Goal: Transaction & Acquisition: Book appointment/travel/reservation

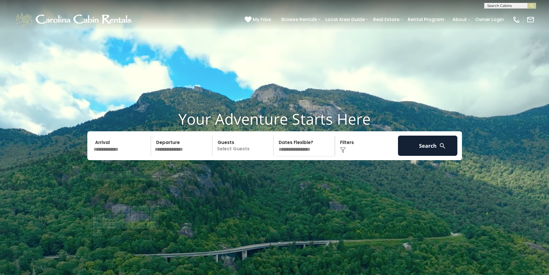
click at [119, 156] on input "text" at bounding box center [122, 145] width 60 height 20
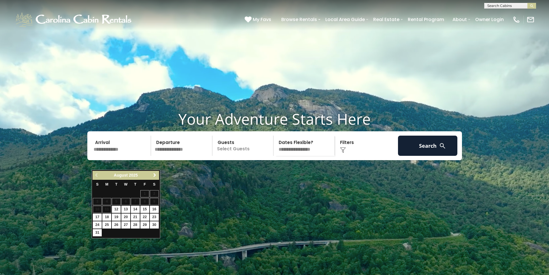
click at [153, 172] on link "Next" at bounding box center [154, 175] width 7 height 7
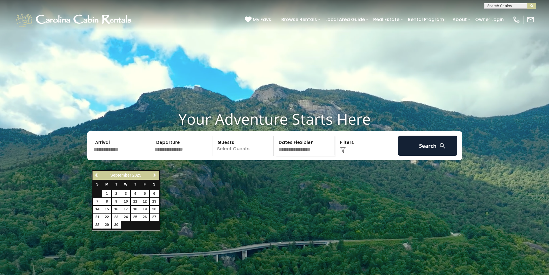
click at [153, 172] on link "Next" at bounding box center [154, 175] width 7 height 7
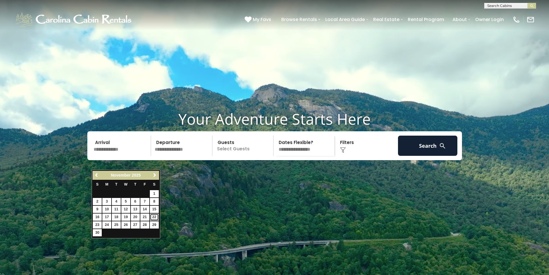
click at [154, 216] on link "22" at bounding box center [154, 216] width 9 height 7
type input "********"
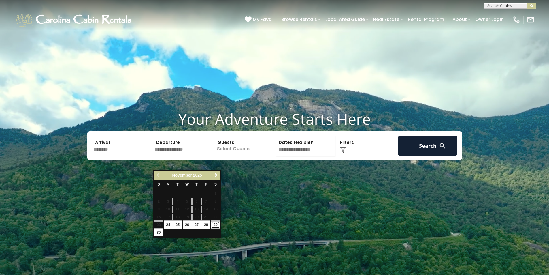
click at [216, 225] on link "29" at bounding box center [215, 224] width 9 height 7
type input "********"
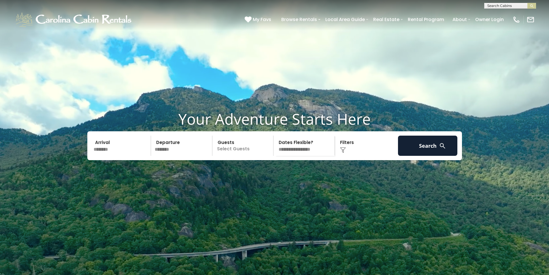
click at [238, 156] on p "Select Guests" at bounding box center [243, 145] width 59 height 20
click at [272, 172] on span "+" at bounding box center [271, 169] width 2 height 6
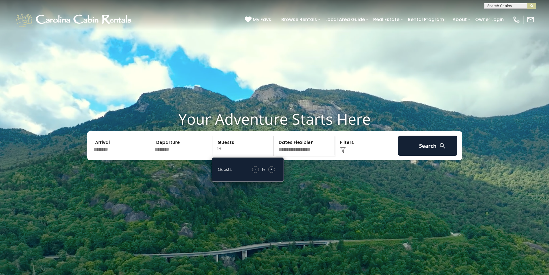
click at [272, 172] on span "+" at bounding box center [271, 169] width 2 height 6
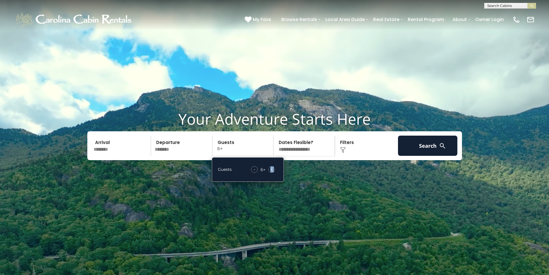
click at [272, 172] on span "+" at bounding box center [271, 169] width 2 height 6
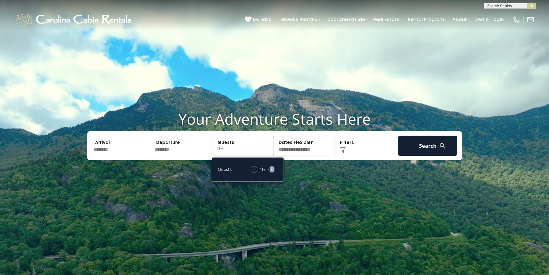
click at [272, 172] on span "+" at bounding box center [271, 169] width 2 height 6
click at [311, 169] on div "Your Adventure Starts Here Arrival ******** Departure ******** Guests 14+ Guest…" at bounding box center [274, 139] width 549 height 59
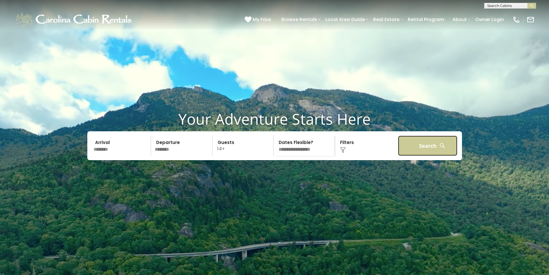
click at [422, 156] on button "Search" at bounding box center [428, 145] width 60 height 20
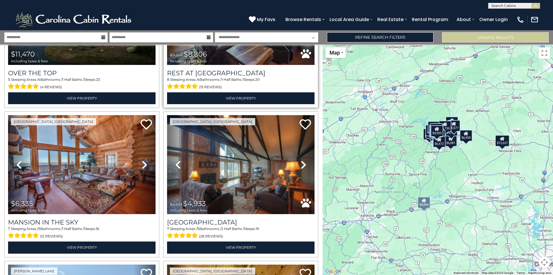
scroll to position [115, 0]
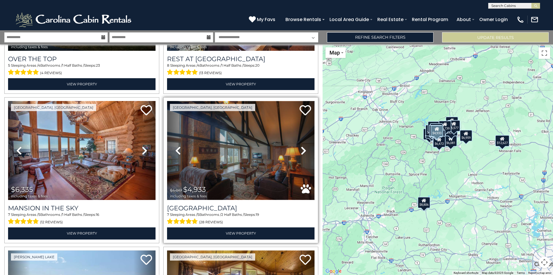
click at [264, 128] on img at bounding box center [241, 150] width 148 height 99
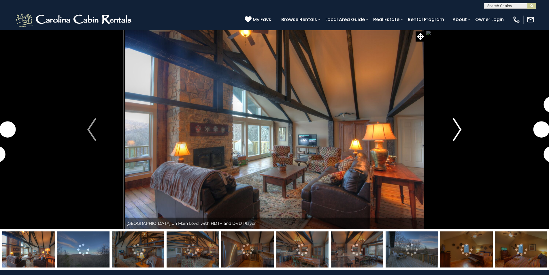
click at [453, 129] on img "Next" at bounding box center [457, 129] width 9 height 23
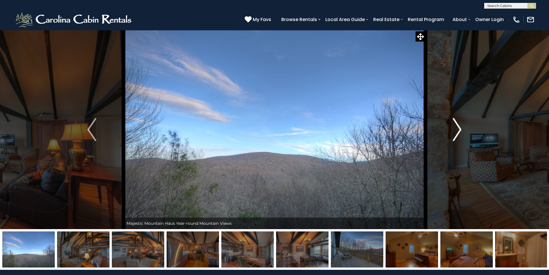
click at [453, 129] on img "Next" at bounding box center [457, 129] width 9 height 23
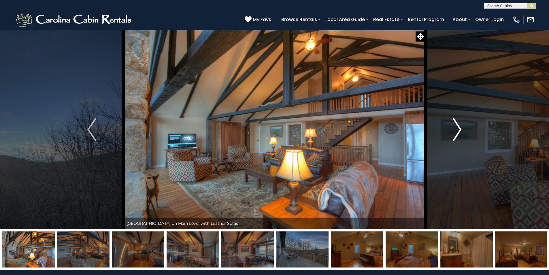
click at [453, 129] on img "Next" at bounding box center [457, 129] width 9 height 23
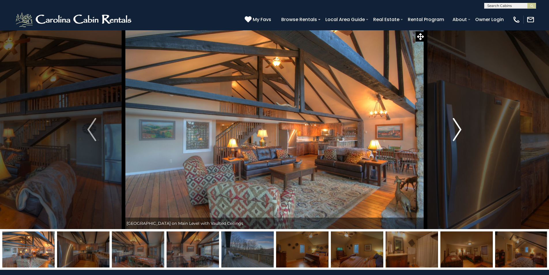
click at [453, 129] on img "Next" at bounding box center [457, 129] width 9 height 23
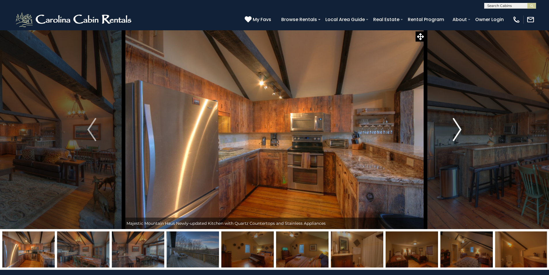
click at [453, 129] on img "Next" at bounding box center [457, 129] width 9 height 23
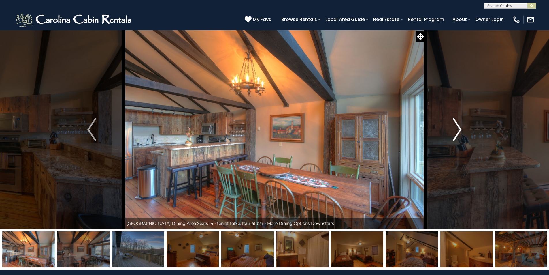
click at [453, 129] on img "Next" at bounding box center [457, 129] width 9 height 23
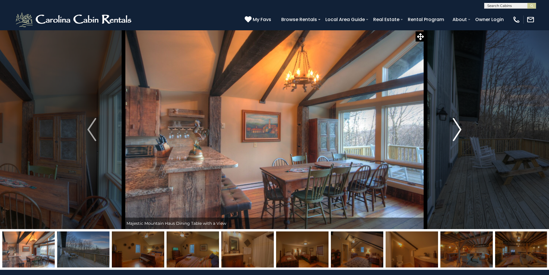
click at [453, 129] on img "Next" at bounding box center [457, 129] width 9 height 23
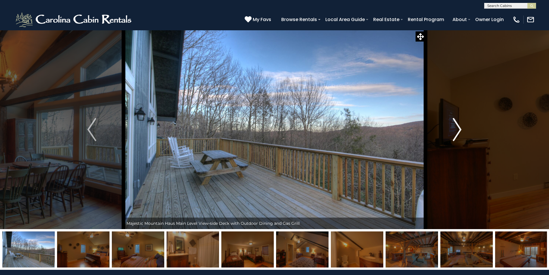
click at [453, 129] on img "Next" at bounding box center [457, 129] width 9 height 23
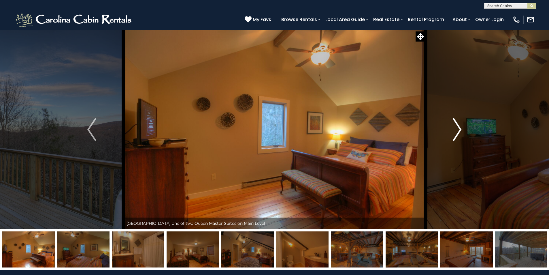
click at [453, 129] on img "Next" at bounding box center [457, 129] width 9 height 23
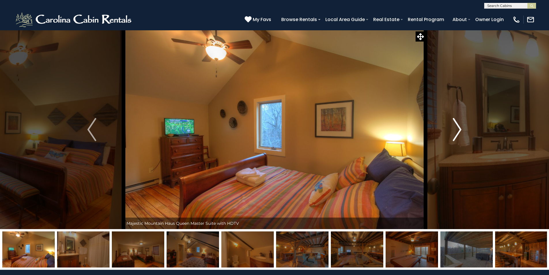
click at [453, 129] on img "Next" at bounding box center [457, 129] width 9 height 23
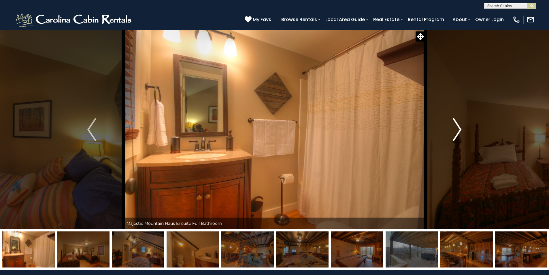
click at [453, 129] on img "Next" at bounding box center [457, 129] width 9 height 23
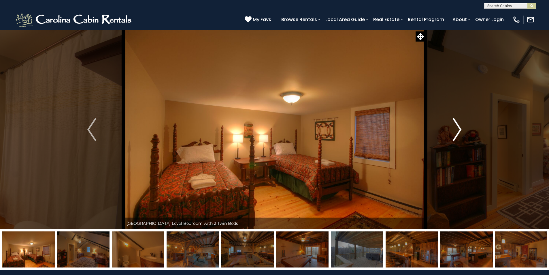
click at [458, 133] on img "Next" at bounding box center [457, 129] width 9 height 23
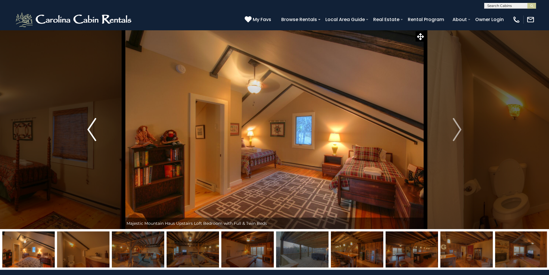
click at [87, 129] on button "Previous" at bounding box center [91, 129] width 63 height 199
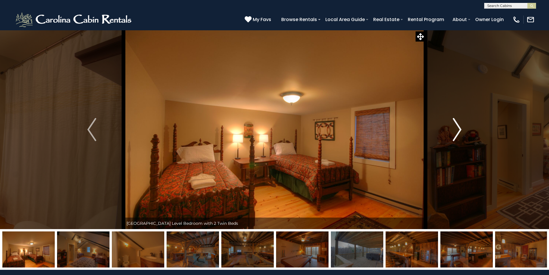
click at [455, 127] on img "Next" at bounding box center [457, 129] width 9 height 23
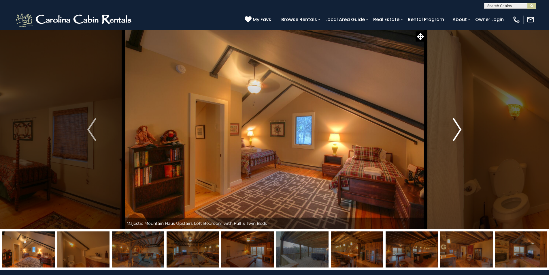
click at [455, 127] on img "Next" at bounding box center [457, 129] width 9 height 23
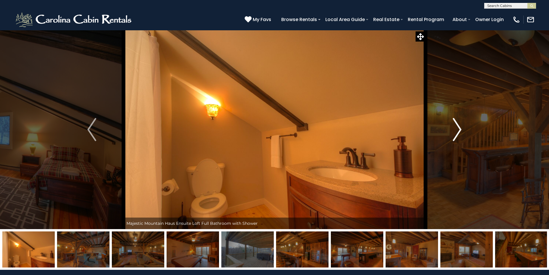
click at [455, 127] on img "Next" at bounding box center [457, 129] width 9 height 23
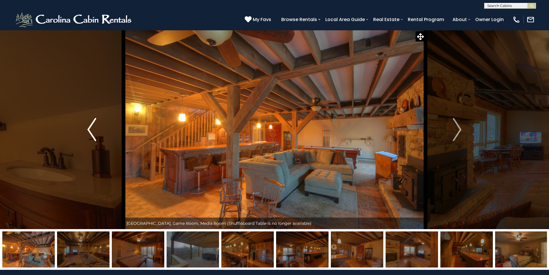
click at [99, 127] on button "Previous" at bounding box center [91, 129] width 63 height 199
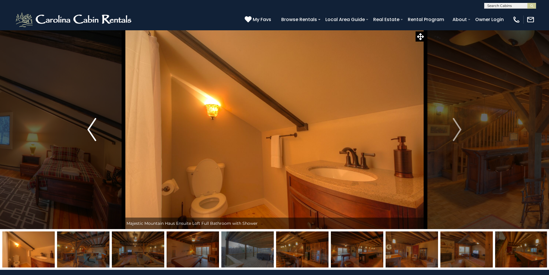
click at [99, 127] on button "Previous" at bounding box center [91, 129] width 63 height 199
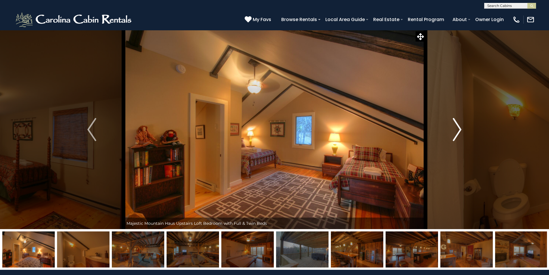
click at [465, 127] on button "Next" at bounding box center [456, 129] width 63 height 199
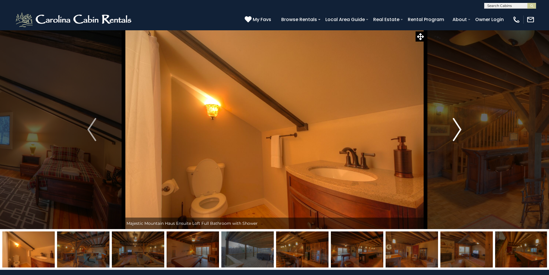
click at [450, 127] on button "Next" at bounding box center [456, 129] width 63 height 199
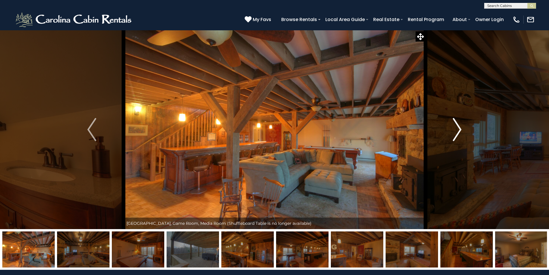
click at [450, 127] on button "Next" at bounding box center [456, 129] width 63 height 199
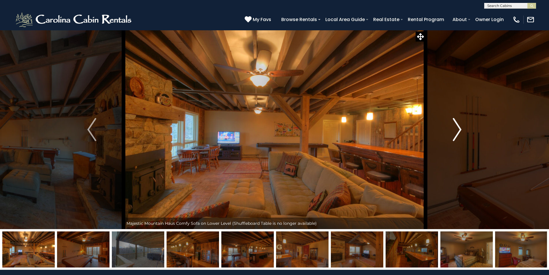
click at [452, 127] on button "Next" at bounding box center [456, 129] width 63 height 199
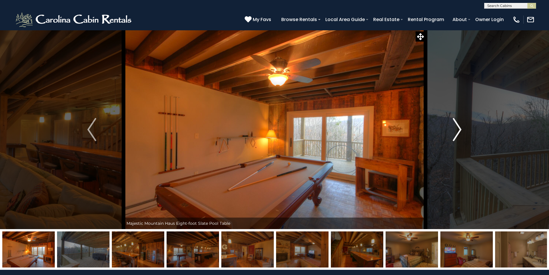
click at [452, 127] on button "Next" at bounding box center [456, 129] width 63 height 199
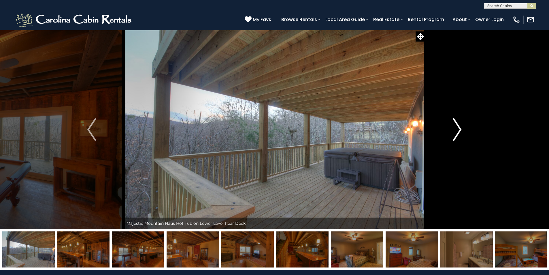
click at [452, 127] on button "Next" at bounding box center [456, 129] width 63 height 199
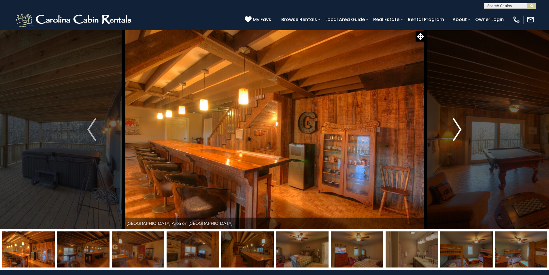
click at [452, 127] on button "Next" at bounding box center [456, 129] width 63 height 199
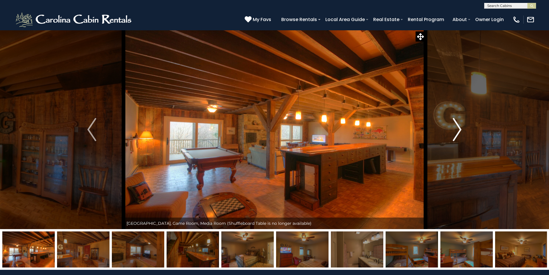
click at [452, 127] on button "Next" at bounding box center [456, 129] width 63 height 199
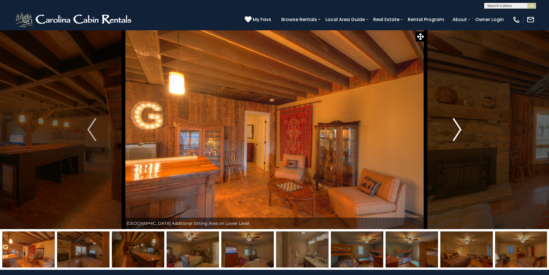
click at [452, 127] on button "Next" at bounding box center [456, 129] width 63 height 199
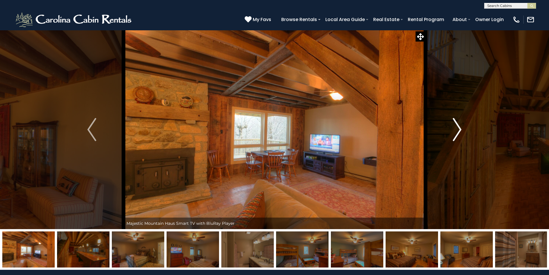
click at [452, 127] on button "Next" at bounding box center [456, 129] width 63 height 199
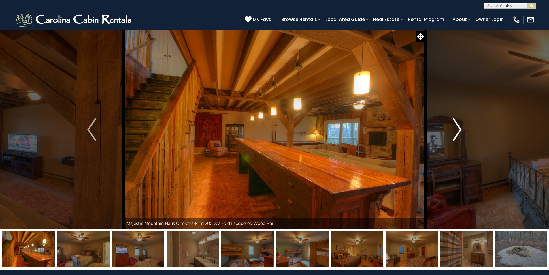
click at [452, 127] on button "Next" at bounding box center [456, 129] width 63 height 199
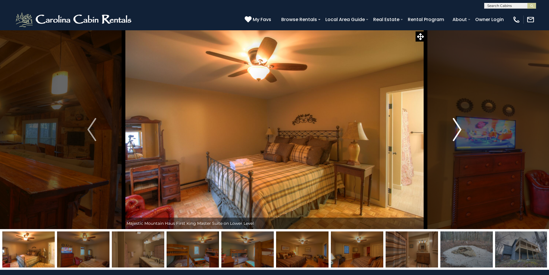
click at [452, 128] on button "Next" at bounding box center [456, 129] width 63 height 199
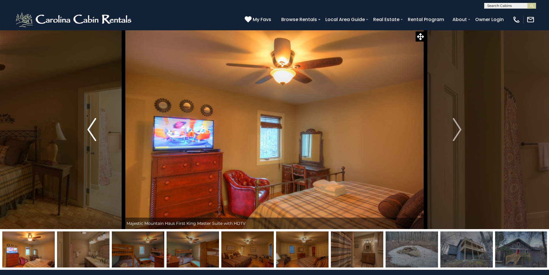
click at [95, 133] on img "Previous" at bounding box center [91, 129] width 9 height 23
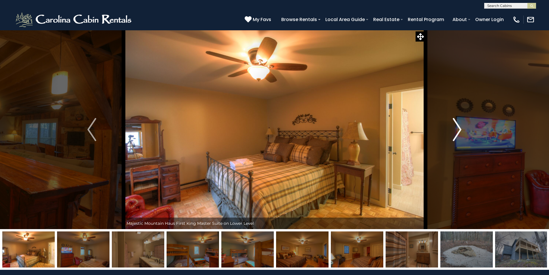
click at [454, 128] on img "Next" at bounding box center [457, 129] width 9 height 23
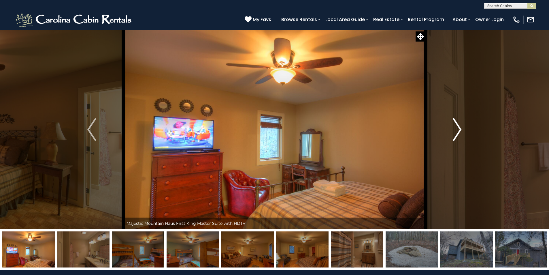
click at [453, 129] on img "Next" at bounding box center [457, 129] width 9 height 23
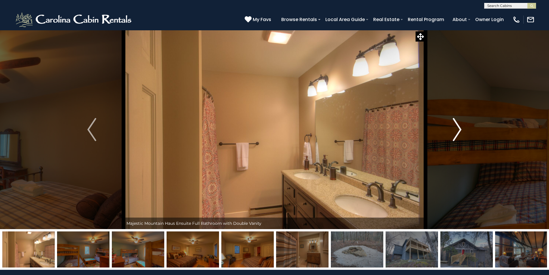
click at [453, 129] on img "Next" at bounding box center [457, 129] width 9 height 23
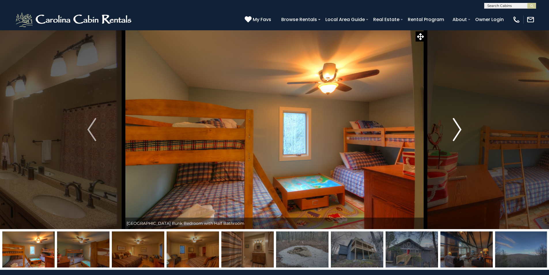
click at [453, 129] on img "Next" at bounding box center [457, 129] width 9 height 23
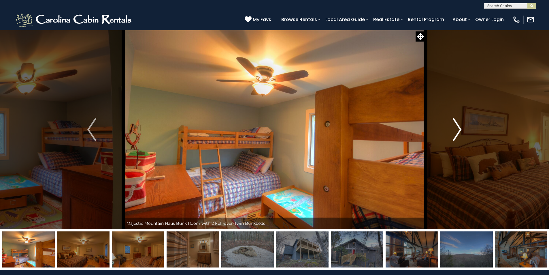
click at [458, 130] on img "Next" at bounding box center [457, 129] width 9 height 23
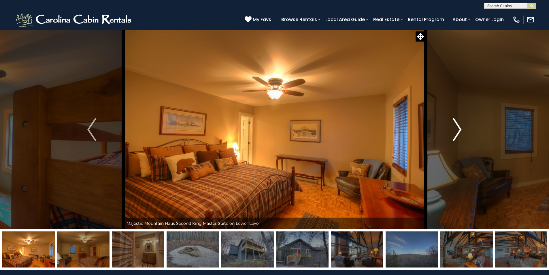
click at [458, 130] on img "Next" at bounding box center [457, 129] width 9 height 23
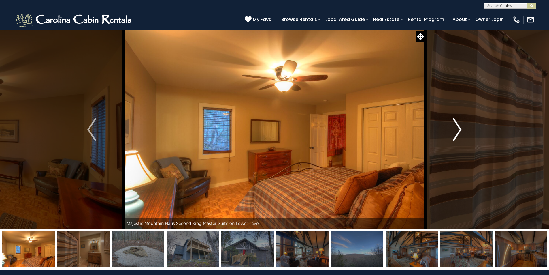
click at [458, 130] on img "Next" at bounding box center [457, 129] width 9 height 23
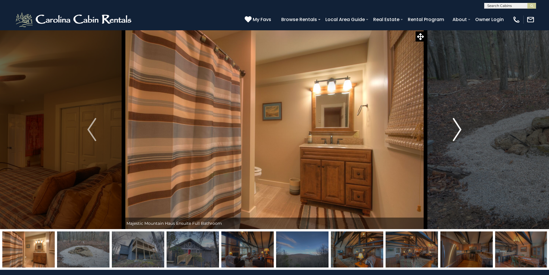
click at [458, 130] on img "Next" at bounding box center [457, 129] width 9 height 23
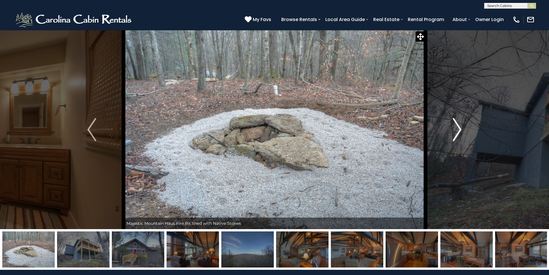
click at [458, 130] on img "Next" at bounding box center [457, 129] width 9 height 23
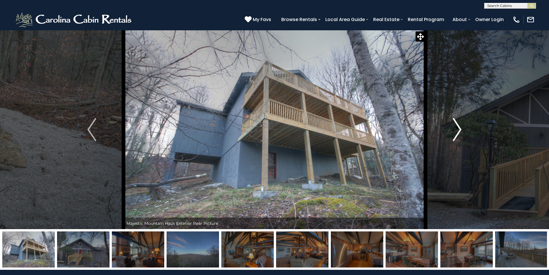
click at [458, 130] on img "Next" at bounding box center [457, 129] width 9 height 23
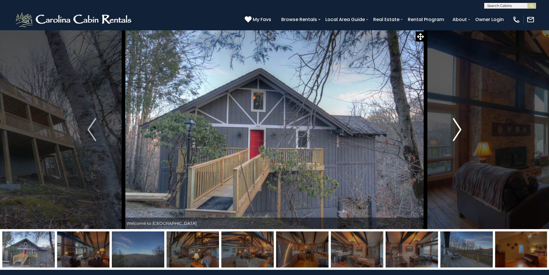
click at [458, 130] on img "Next" at bounding box center [457, 129] width 9 height 23
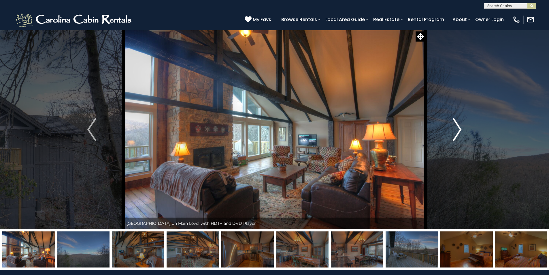
click at [458, 130] on img "Next" at bounding box center [457, 129] width 9 height 23
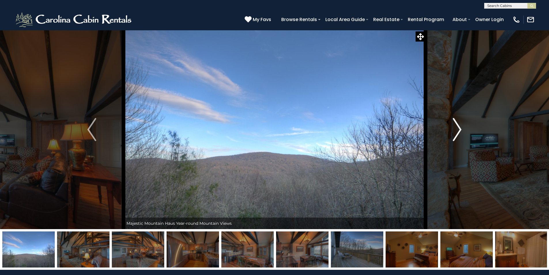
click at [458, 130] on img "Next" at bounding box center [457, 129] width 9 height 23
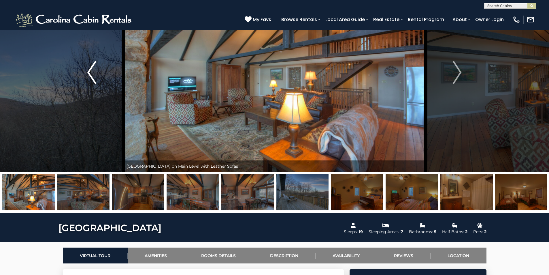
scroll to position [58, 0]
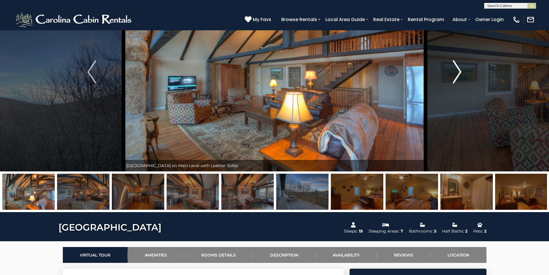
click at [453, 70] on button "Next" at bounding box center [456, 71] width 63 height 199
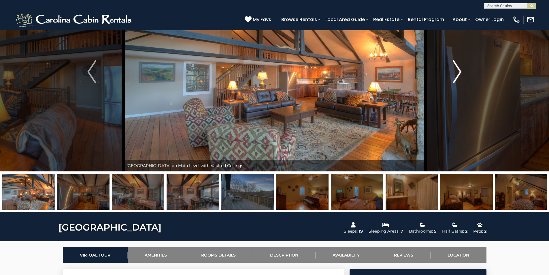
click at [453, 70] on img "Next" at bounding box center [457, 71] width 9 height 23
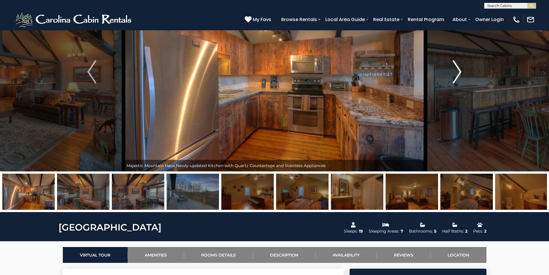
click at [453, 70] on img "Next" at bounding box center [457, 71] width 9 height 23
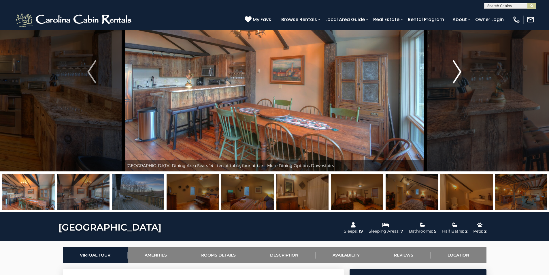
click at [453, 70] on img "Next" at bounding box center [457, 71] width 9 height 23
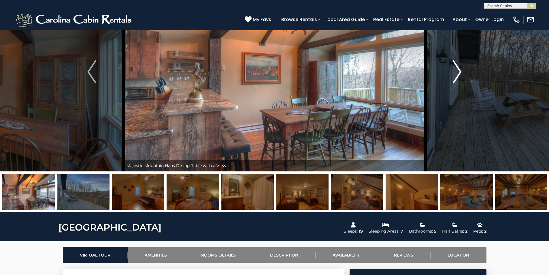
click at [453, 70] on img "Next" at bounding box center [457, 71] width 9 height 23
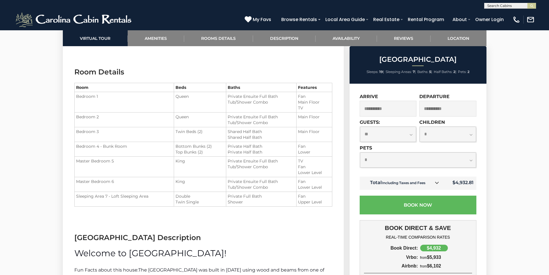
scroll to position [749, 0]
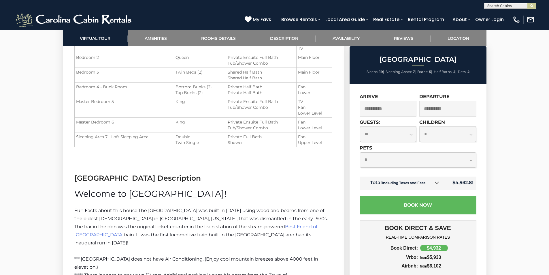
click at [389, 163] on select "**********" at bounding box center [418, 159] width 116 height 15
select select "*"
click at [360, 152] on select "**********" at bounding box center [418, 159] width 116 height 15
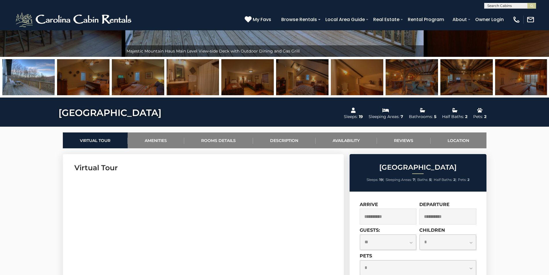
scroll to position [144, 0]
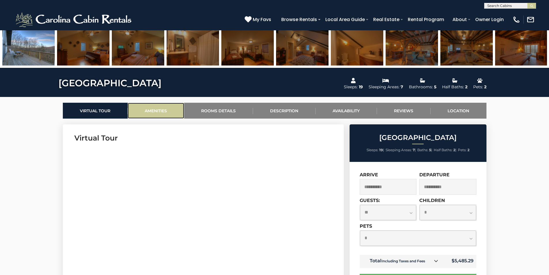
click at [155, 113] on link "Amenities" at bounding box center [156, 111] width 56 height 16
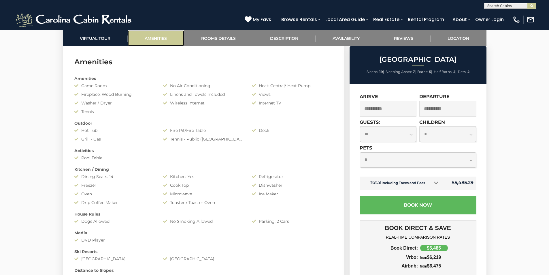
scroll to position [458, 0]
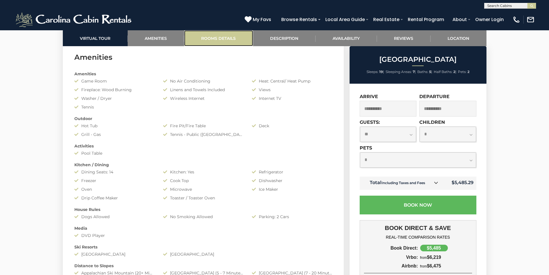
click at [217, 40] on link "Rooms Details" at bounding box center [218, 38] width 69 height 16
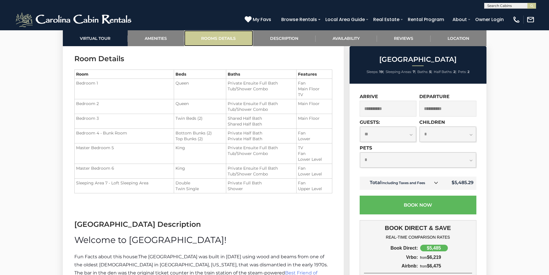
scroll to position [705, 0]
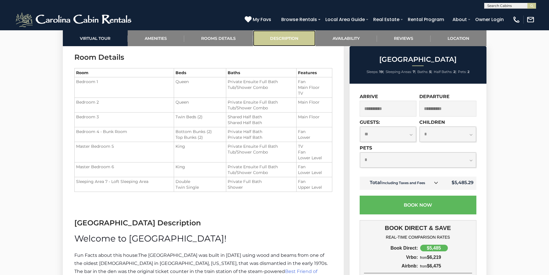
click at [285, 34] on link "Description" at bounding box center [284, 38] width 63 height 16
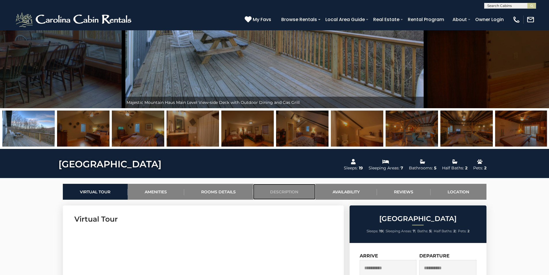
scroll to position [150, 0]
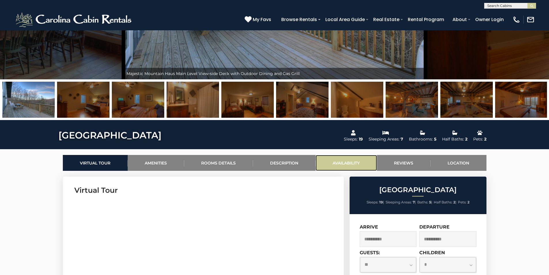
click at [359, 163] on link "Availability" at bounding box center [346, 163] width 61 height 16
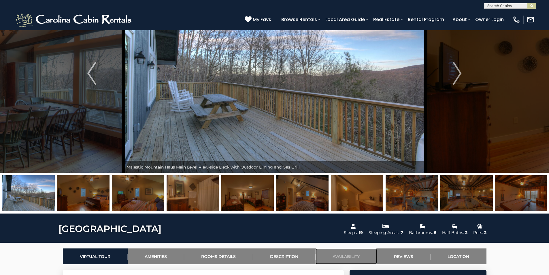
scroll to position [0, 0]
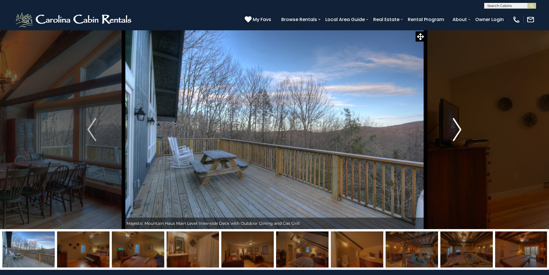
click at [455, 128] on img "Next" at bounding box center [457, 129] width 9 height 23
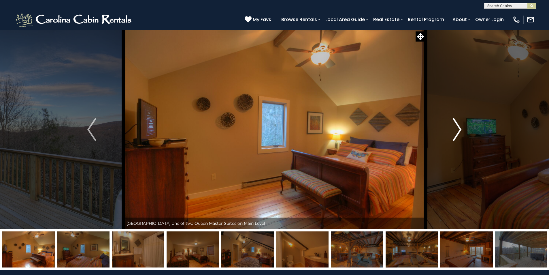
click at [451, 127] on button "Next" at bounding box center [456, 129] width 63 height 199
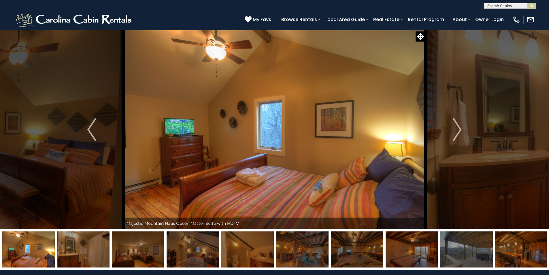
click at [472, 253] on img at bounding box center [466, 249] width 52 height 36
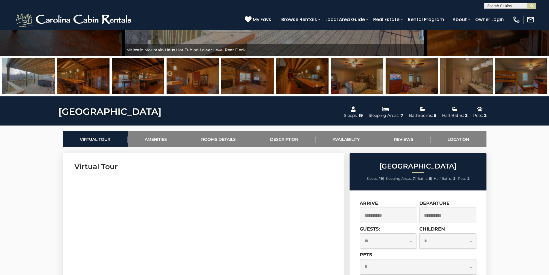
scroll to position [144, 0]
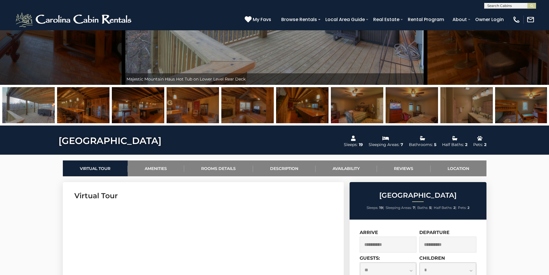
click at [225, 165] on link "Rooms Details" at bounding box center [218, 168] width 69 height 16
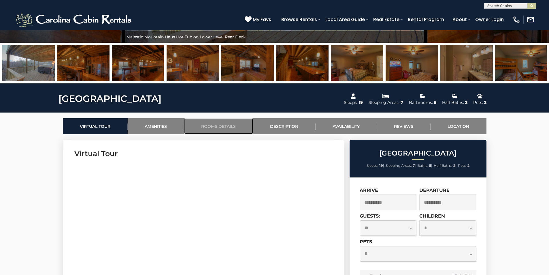
scroll to position [157, 0]
